Goal: Check status: Check status

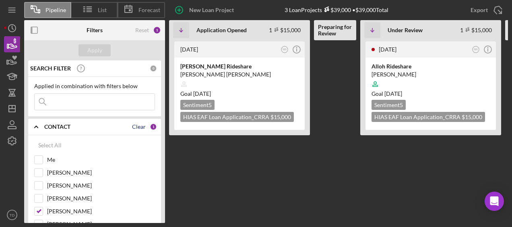
click at [140, 127] on div "Clear" at bounding box center [139, 127] width 14 height 6
checkbox input "false"
click at [35, 159] on input "Me" at bounding box center [39, 160] width 8 height 8
checkbox input "true"
click at [93, 56] on div "Apply" at bounding box center [94, 50] width 15 height 12
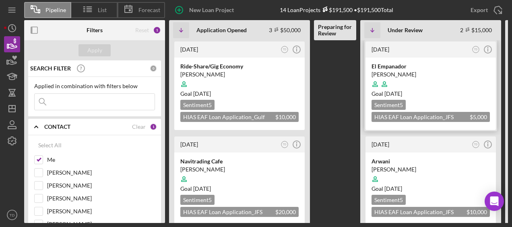
click at [390, 68] on div "El Empanador" at bounding box center [431, 66] width 118 height 8
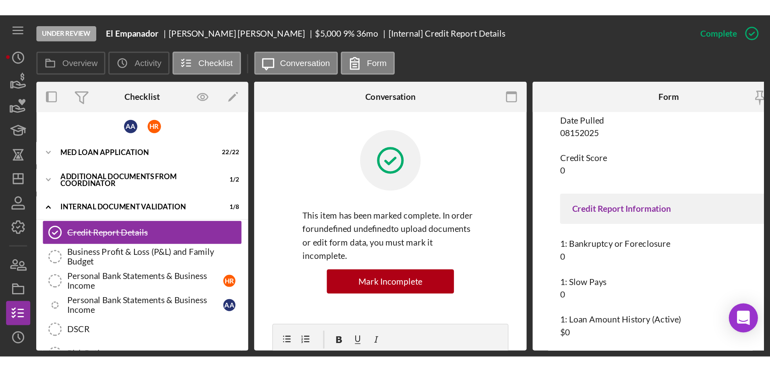
scroll to position [71, 0]
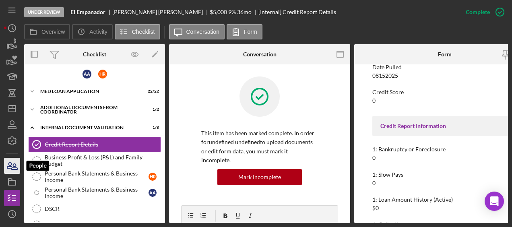
click at [16, 168] on icon "button" at bounding box center [15, 167] width 6 height 6
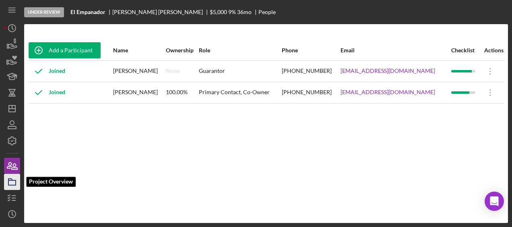
click at [12, 182] on icon "button" at bounding box center [12, 182] width 20 height 20
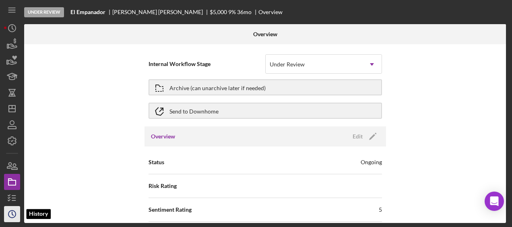
click at [13, 213] on icon "Icon/History" at bounding box center [12, 214] width 20 height 20
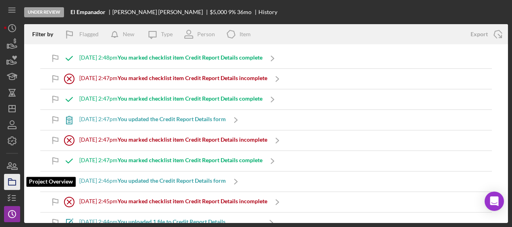
click at [15, 182] on rect "button" at bounding box center [11, 182] width 7 height 5
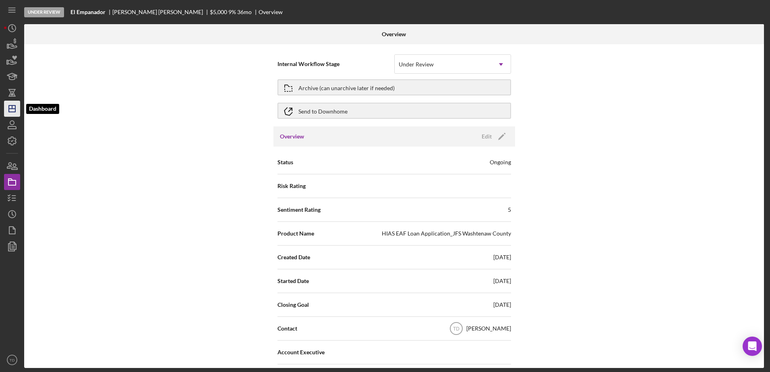
click at [10, 103] on icon "Icon/Dashboard" at bounding box center [12, 109] width 20 height 20
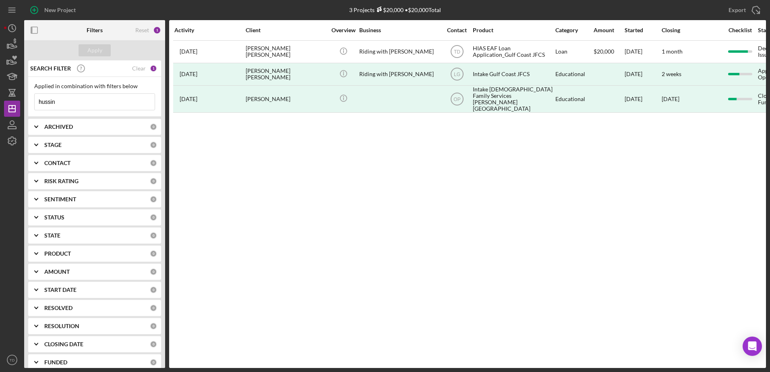
click at [97, 95] on input "hussin" at bounding box center [95, 102] width 120 height 16
drag, startPoint x: 82, startPoint y: 103, endPoint x: 26, endPoint y: 107, distance: 56.5
click at [26, 107] on div "SEARCH FILTER Clear 1 Applied in combination with filters below hussin Icon/Men…" at bounding box center [94, 214] width 141 height 308
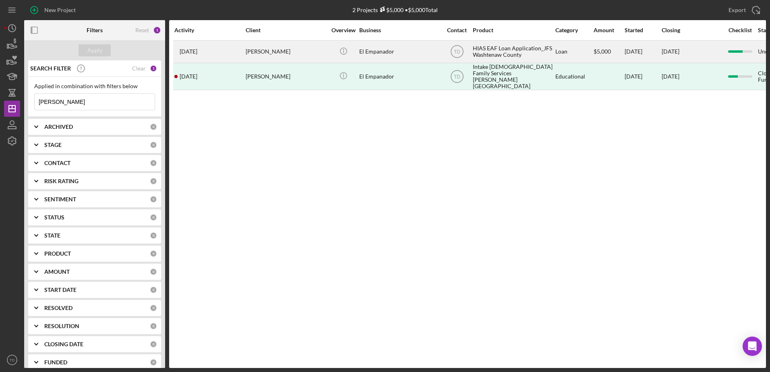
type input "[PERSON_NAME]"
click at [197, 50] on time "[DATE]" at bounding box center [189, 51] width 18 height 6
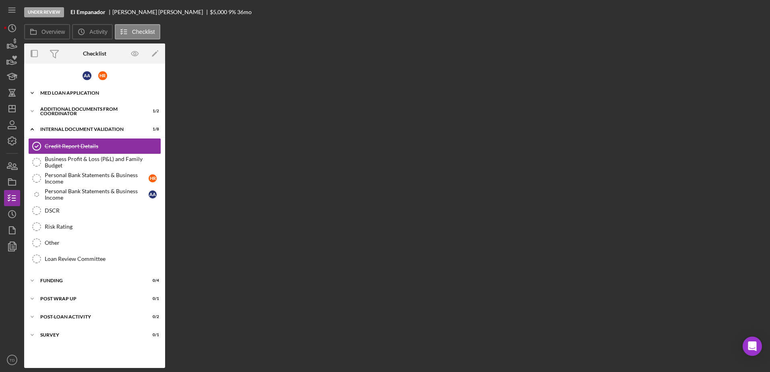
click at [72, 93] on div "MED Loan Application" at bounding box center [97, 93] width 115 height 5
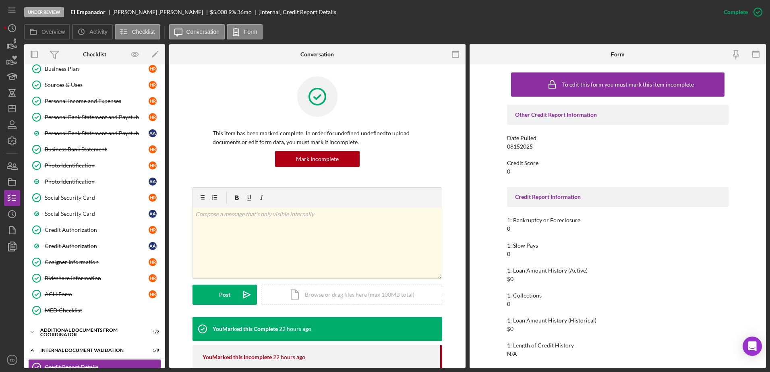
scroll to position [101, 0]
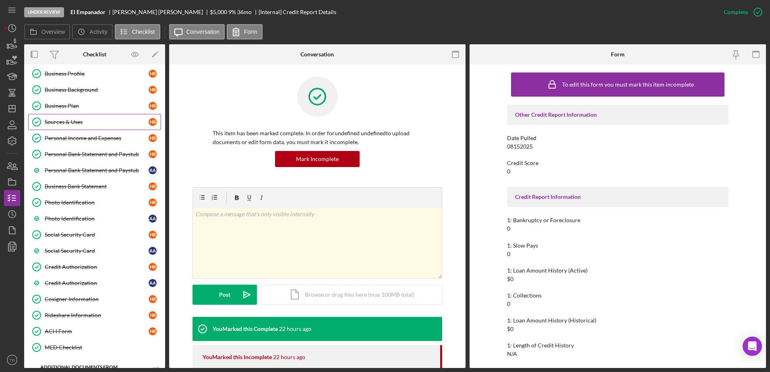
click at [70, 119] on div "Sources & Uses" at bounding box center [97, 122] width 104 height 6
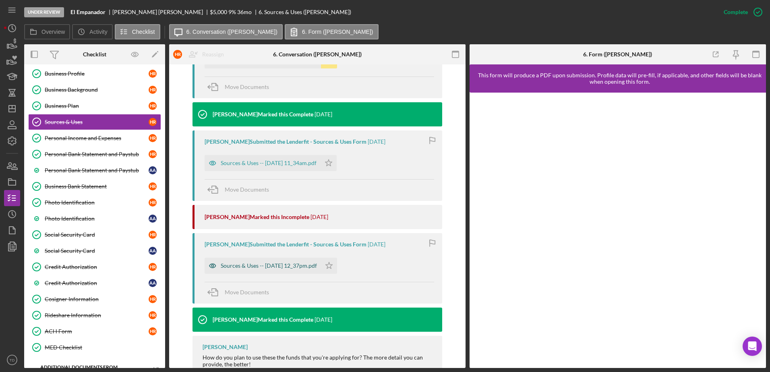
click at [295, 227] on div "Sources & Uses -- [DATE] 12_37pm.pdf" at bounding box center [263, 266] width 116 height 16
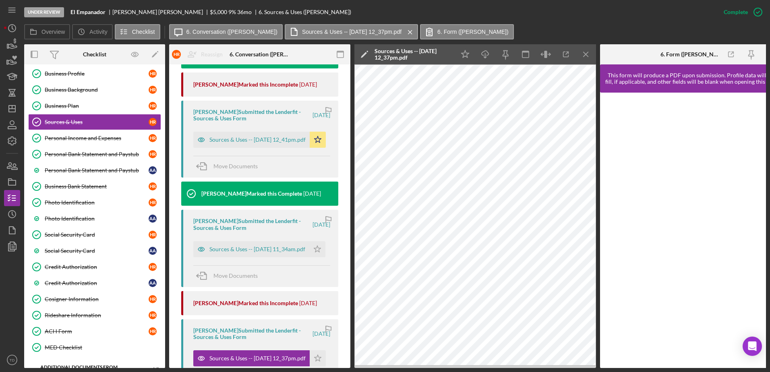
scroll to position [296, 0]
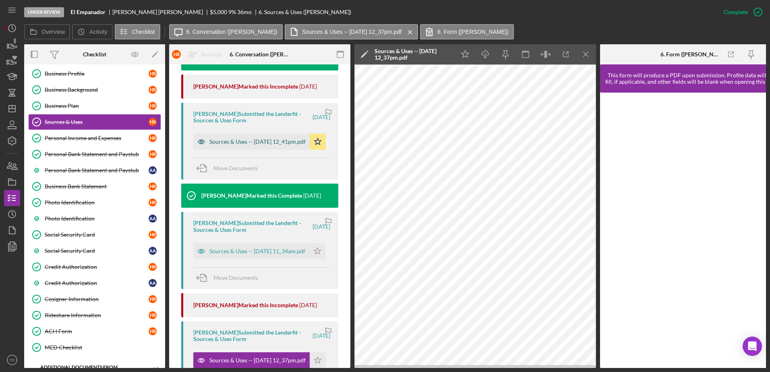
click at [264, 141] on div "Sources & Uses -- [DATE] 12_41pm.pdf" at bounding box center [257, 142] width 96 height 6
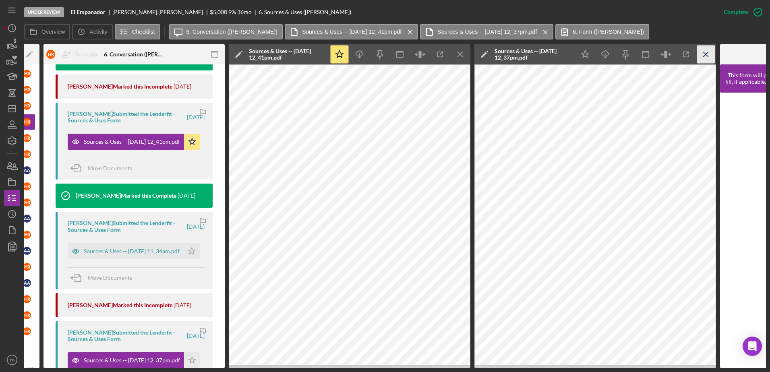
click at [512, 51] on icon "Icon/Menu Close" at bounding box center [706, 55] width 18 height 18
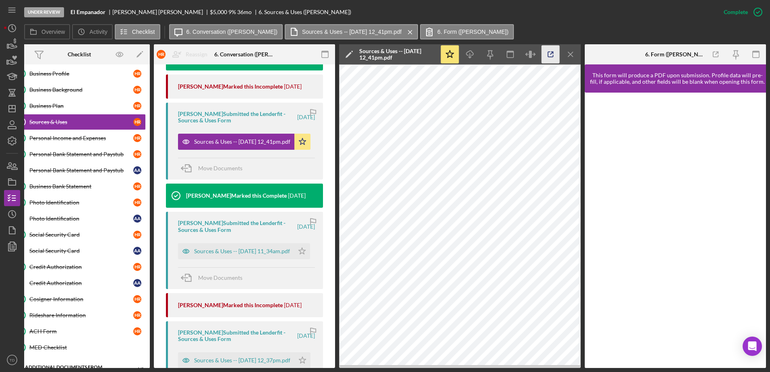
click at [512, 51] on icon "button" at bounding box center [551, 55] width 18 height 18
